Goal: Check status: Check status

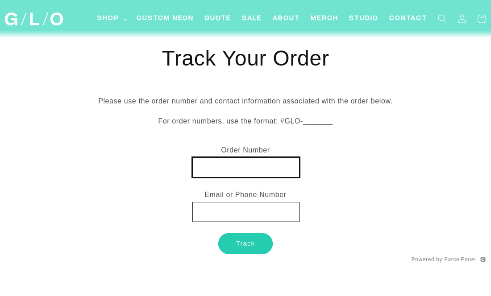
click at [209, 164] on input "text" at bounding box center [245, 168] width 107 height 20
paste input "MX0029155456"
type input "MX0029155456"
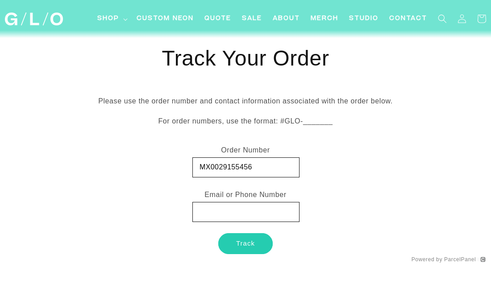
click at [259, 260] on div "Powered by ParcelPanel" at bounding box center [245, 259] width 480 height 9
click at [255, 245] on button "Track" at bounding box center [245, 244] width 54 height 21
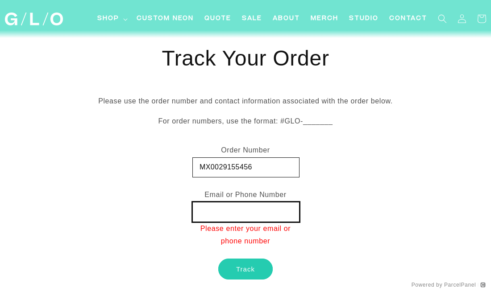
click at [252, 209] on input "text" at bounding box center [245, 212] width 107 height 20
type input "[EMAIL_ADDRESS][DOMAIN_NAME]"
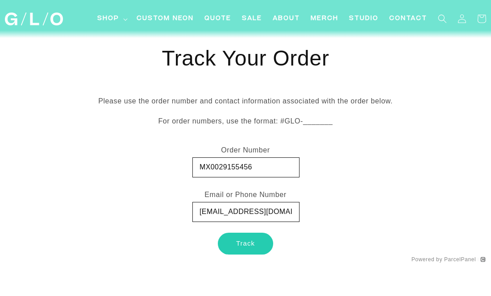
click at [259, 239] on button "Track" at bounding box center [245, 244] width 54 height 21
click at [251, 236] on button "Track" at bounding box center [245, 244] width 54 height 21
click at [252, 245] on button "Track" at bounding box center [245, 244] width 54 height 21
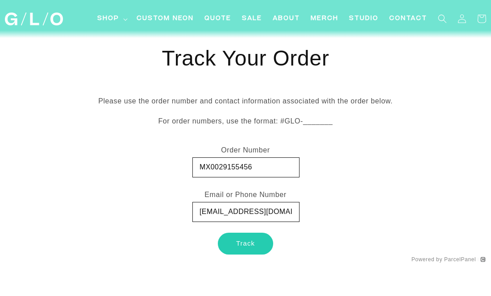
click at [251, 245] on button "Track" at bounding box center [245, 244] width 54 height 21
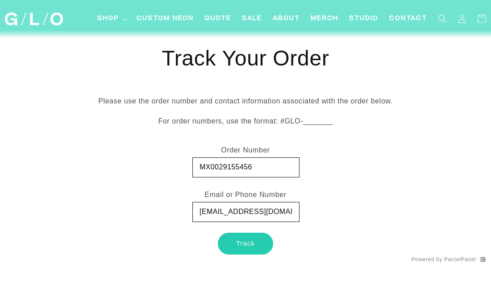
click at [250, 245] on button "Track" at bounding box center [245, 244] width 54 height 21
drag, startPoint x: 305, startPoint y: 117, endPoint x: 318, endPoint y: 122, distance: 13.7
click at [317, 122] on p "For order numbers, use the format: #GLO-_______" at bounding box center [245, 121] width 480 height 13
click at [318, 122] on p "For order numbers, use the format: #GLO-_______" at bounding box center [245, 121] width 480 height 13
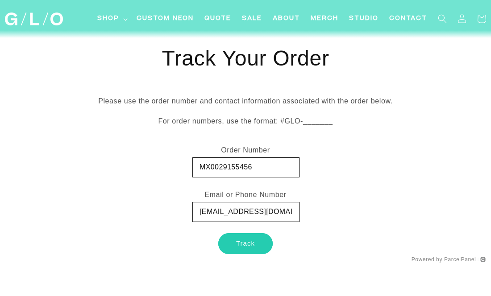
click at [328, 121] on p "For order numbers, use the format: #GLO-_______" at bounding box center [245, 121] width 480 height 13
click at [306, 122] on p "For order numbers, use the format: #GLO-_______" at bounding box center [245, 121] width 480 height 13
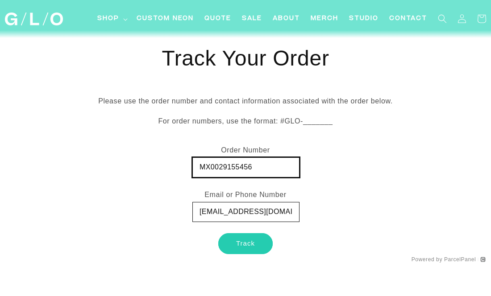
click at [200, 168] on input "MX0029155456" at bounding box center [245, 168] width 107 height 20
type input "#GLO-MX0029155456"
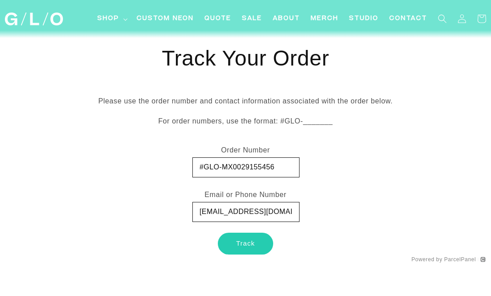
click at [244, 246] on button "Track" at bounding box center [245, 244] width 54 height 21
drag, startPoint x: 279, startPoint y: 219, endPoint x: 173, endPoint y: 215, distance: 105.4
click at [173, 215] on div "Track Your Order Please use the order number and contact information associated…" at bounding box center [245, 154] width 480 height 218
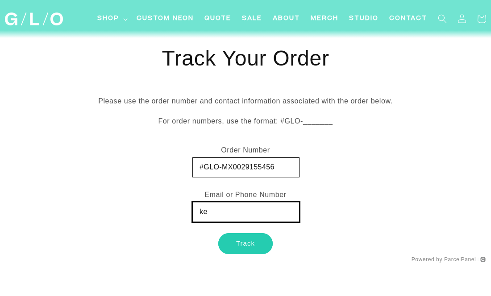
type input "k"
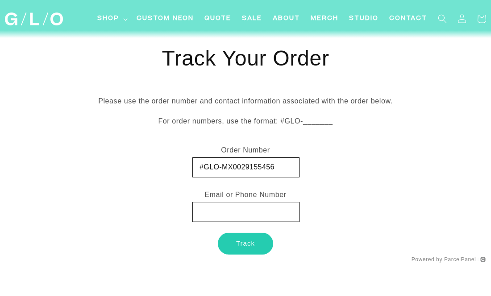
click at [232, 240] on button "Track" at bounding box center [245, 244] width 54 height 21
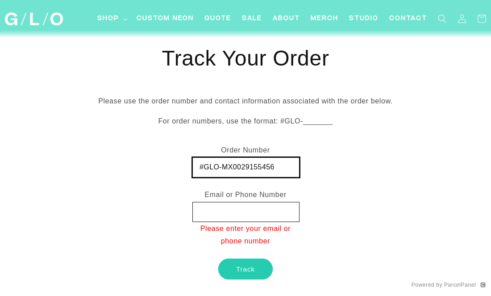
drag, startPoint x: 286, startPoint y: 173, endPoint x: 152, endPoint y: 147, distance: 136.4
click at [152, 147] on div "Track Your Order Please use the order number and contact information associated…" at bounding box center [245, 167] width 480 height 244
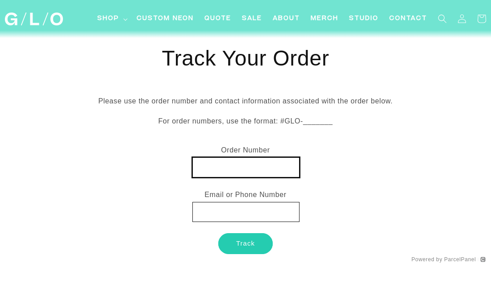
click at [238, 161] on input "text" at bounding box center [245, 168] width 107 height 20
paste input "MX0029155456"
type input "MX0029155456"
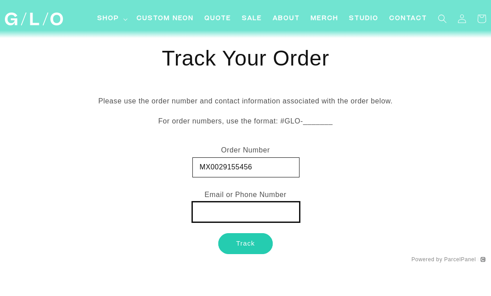
click at [236, 207] on input "text" at bounding box center [245, 212] width 107 height 20
type input "[EMAIL_ADDRESS][DOMAIN_NAME]"
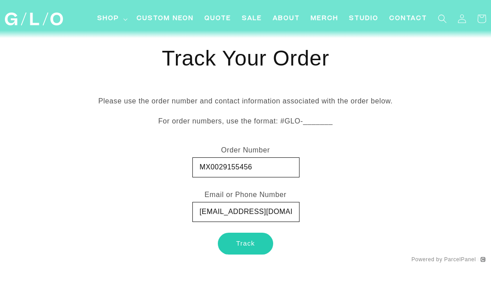
click at [251, 238] on button "Track" at bounding box center [245, 244] width 54 height 21
click at [331, 193] on div "Track Your Order Please use the order number and contact information associated…" at bounding box center [245, 154] width 480 height 218
type input "MX0029155456"
click at [234, 207] on input "[EMAIL_ADDRESS][DOMAIN_NAME]" at bounding box center [245, 212] width 107 height 20
click at [299, 212] on input "[EMAIL_ADDRESS][DOMAIN_NAME]" at bounding box center [245, 212] width 107 height 20
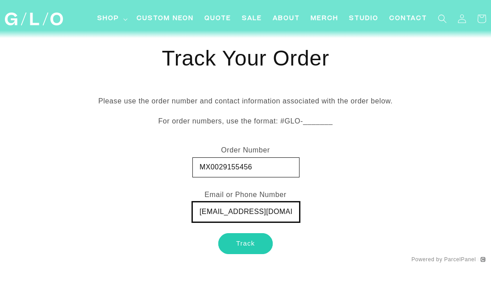
drag, startPoint x: 299, startPoint y: 212, endPoint x: 154, endPoint y: 210, distance: 144.2
click at [154, 210] on div "Track Your Order Please use the order number and contact information associated…" at bounding box center [245, 154] width 480 height 218
click at [240, 256] on div "Powered by ParcelPanel" at bounding box center [245, 259] width 480 height 9
click at [240, 252] on button "Track" at bounding box center [245, 244] width 54 height 21
drag, startPoint x: 217, startPoint y: 218, endPoint x: 183, endPoint y: 212, distance: 34.5
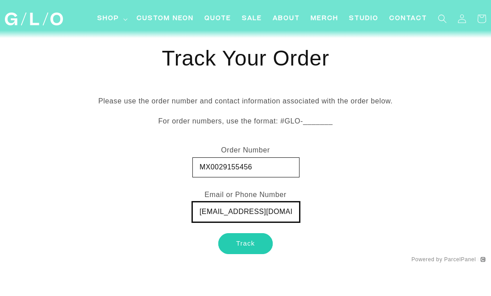
click at [183, 212] on div "Track Your Order Please use the order number and contact information associated…" at bounding box center [245, 154] width 480 height 218
click at [211, 209] on input "[EMAIL_ADDRESS][DOMAIN_NAME]" at bounding box center [245, 212] width 107 height 20
drag, startPoint x: 217, startPoint y: 211, endPoint x: 183, endPoint y: 209, distance: 33.5
click at [189, 210] on div "Track Your Order Please use the order number and contact information associated…" at bounding box center [245, 154] width 480 height 218
type input "[EMAIL_ADDRESS][DOMAIN_NAME]"
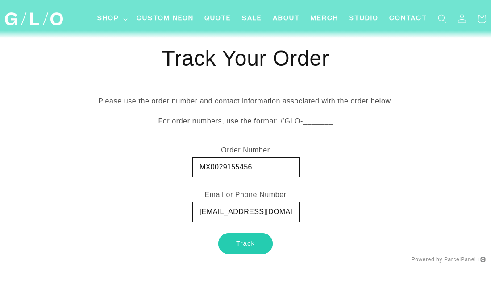
click at [342, 205] on div "Track Your Order Please use the order number and contact information associated…" at bounding box center [245, 154] width 480 height 218
click at [268, 242] on button "Track" at bounding box center [245, 244] width 54 height 21
click at [258, 242] on button "Track" at bounding box center [245, 244] width 54 height 21
click at [233, 217] on input "[EMAIL_ADDRESS][DOMAIN_NAME]" at bounding box center [245, 212] width 107 height 20
drag, startPoint x: 288, startPoint y: 212, endPoint x: 165, endPoint y: 203, distance: 123.1
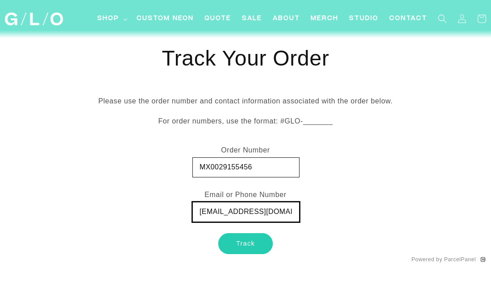
click at [165, 203] on div "Track Your Order Please use the order number and contact information associated…" at bounding box center [245, 154] width 480 height 218
type input "K"
type input "[EMAIL_ADDRESS][DOMAIN_NAME]"
click at [231, 246] on button "Track" at bounding box center [245, 244] width 54 height 21
click at [238, 246] on button "Track" at bounding box center [245, 244] width 54 height 21
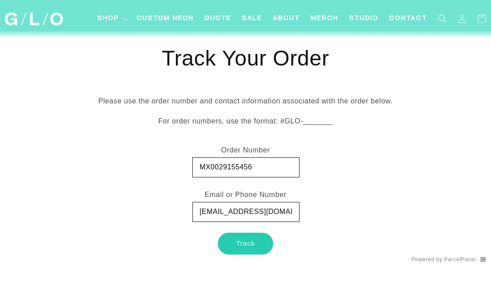
click at [238, 246] on button "Track" at bounding box center [245, 244] width 54 height 21
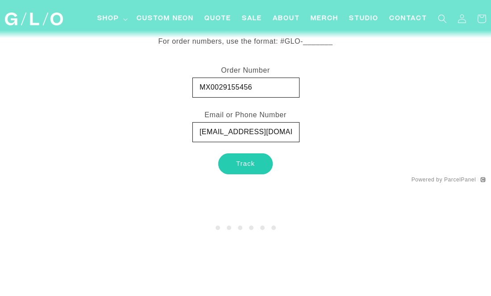
scroll to position [105, 0]
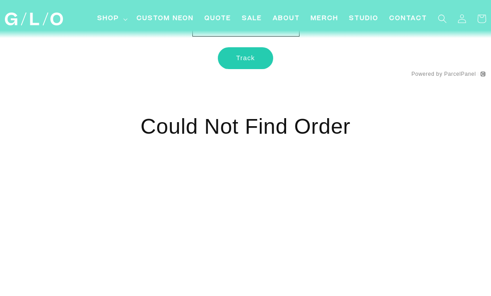
click at [249, 62] on button "Track" at bounding box center [245, 58] width 54 height 21
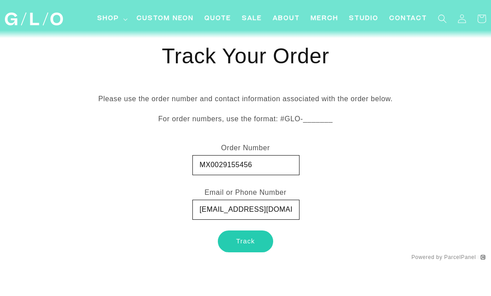
scroll to position [0, 0]
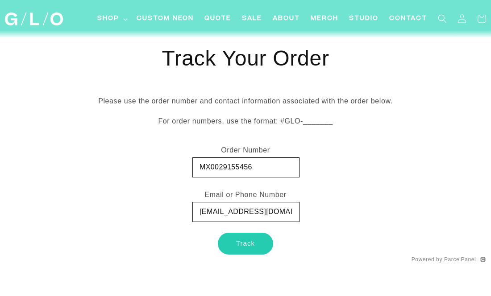
click at [255, 241] on button "Track" at bounding box center [245, 244] width 54 height 21
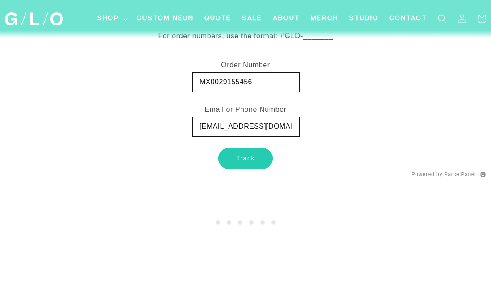
scroll to position [90, 0]
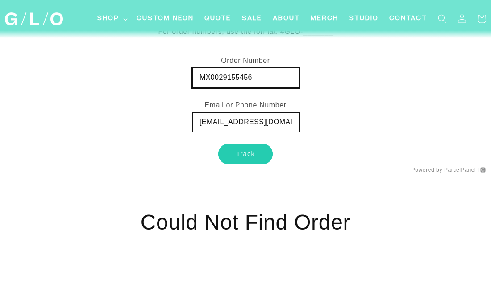
click at [198, 78] on input "MX0029155456" at bounding box center [245, 78] width 107 height 20
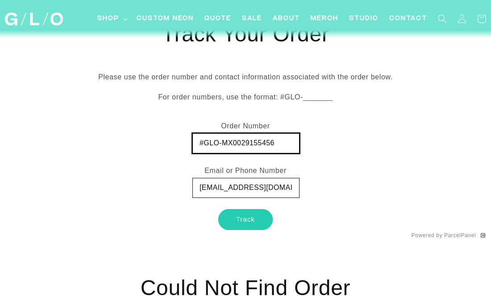
scroll to position [16, 0]
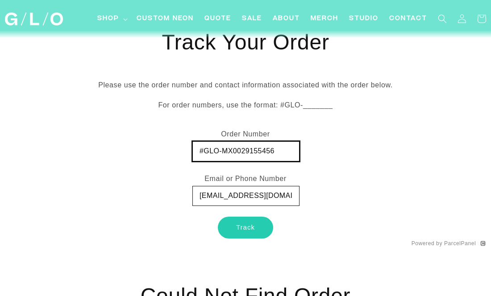
type input "#GLO-MX0029155456"
click at [247, 222] on button "Track" at bounding box center [245, 227] width 54 height 21
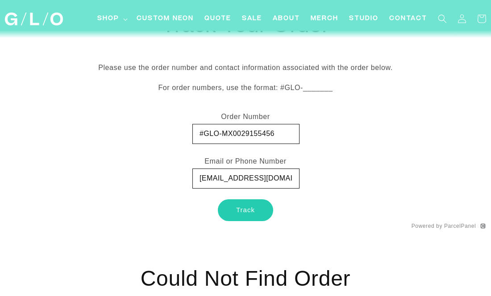
scroll to position [34, 0]
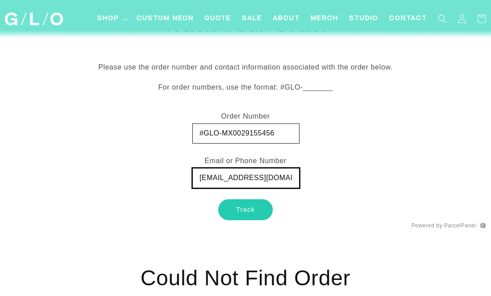
drag, startPoint x: 284, startPoint y: 180, endPoint x: 108, endPoint y: 175, distance: 176.0
click at [117, 175] on div "Track Your Order Please use the order number and contact information associated…" at bounding box center [245, 120] width 480 height 218
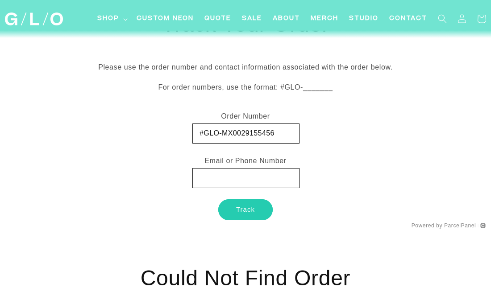
click at [301, 225] on div "Powered by ParcelPanel" at bounding box center [245, 225] width 480 height 9
click at [255, 213] on button "Track" at bounding box center [245, 210] width 54 height 21
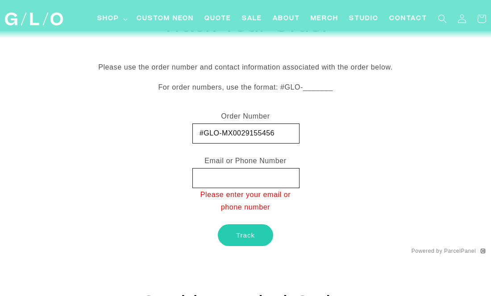
click at [248, 238] on button "Track" at bounding box center [245, 235] width 54 height 21
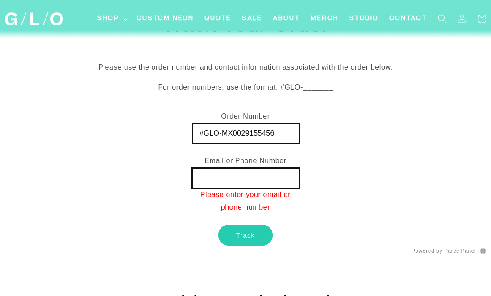
click at [255, 182] on input "text" at bounding box center [245, 178] width 107 height 20
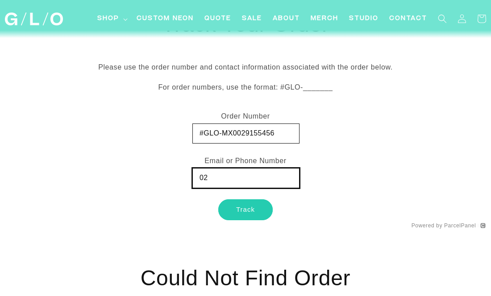
type input "0"
type input "02272974028"
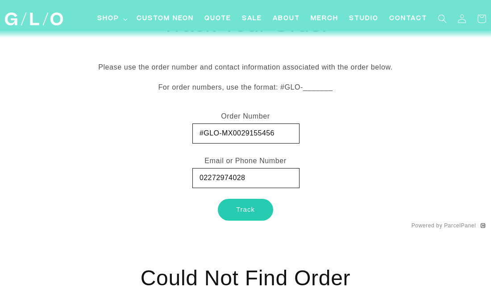
click at [260, 205] on button "Track" at bounding box center [245, 210] width 54 height 21
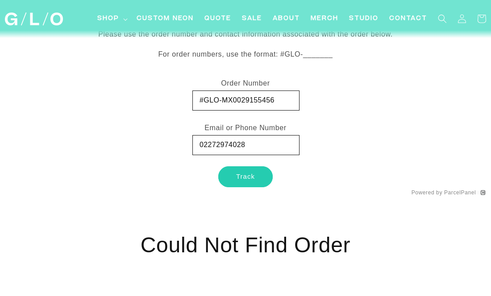
scroll to position [34, 0]
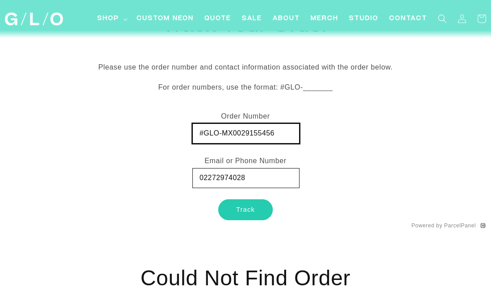
drag, startPoint x: 223, startPoint y: 134, endPoint x: 162, endPoint y: 134, distance: 61.2
click at [162, 134] on div "Track Your Order Please use the order number and contact information associated…" at bounding box center [245, 120] width 480 height 218
type input "MX0029155456"
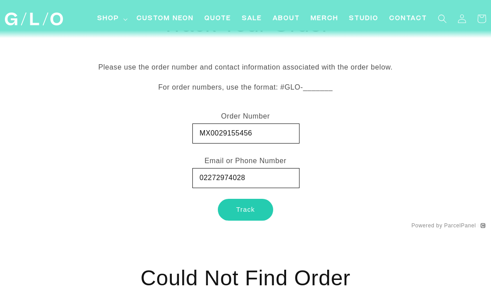
click at [233, 204] on button "Track" at bounding box center [245, 210] width 54 height 21
